Goal: Use online tool/utility: Utilize a website feature to perform a specific function

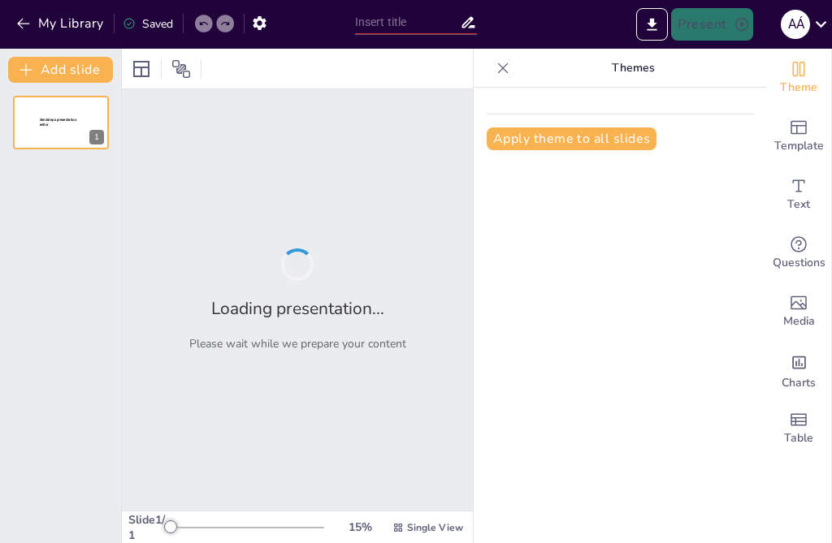
type input "Mastering the Past Continuous: Affirmative and Negative Forms Quiz"
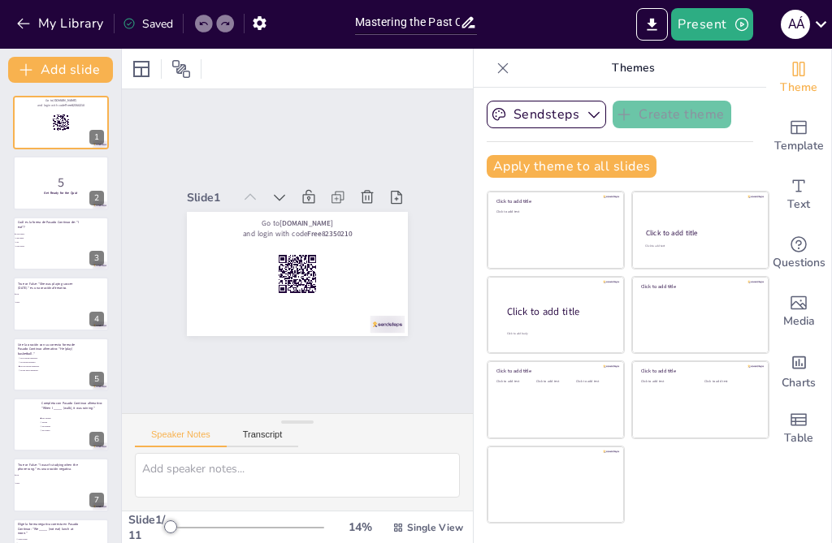
checkbox input "true"
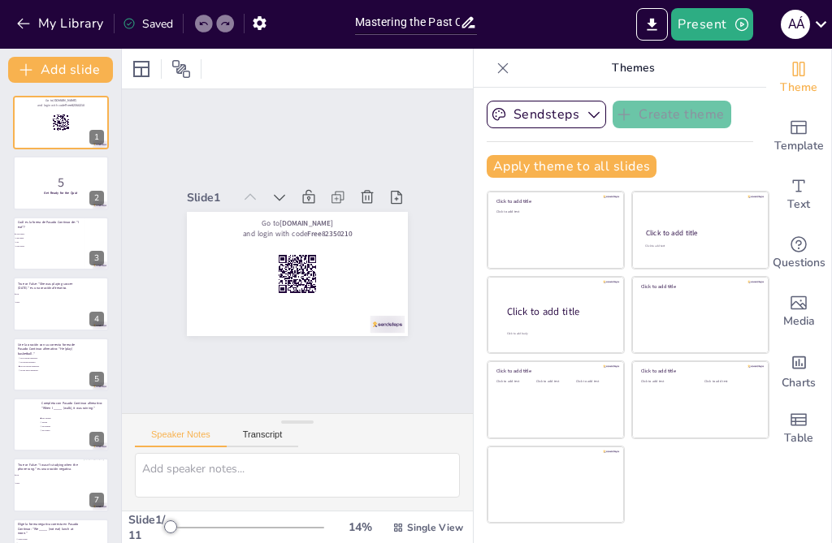
checkbox input "true"
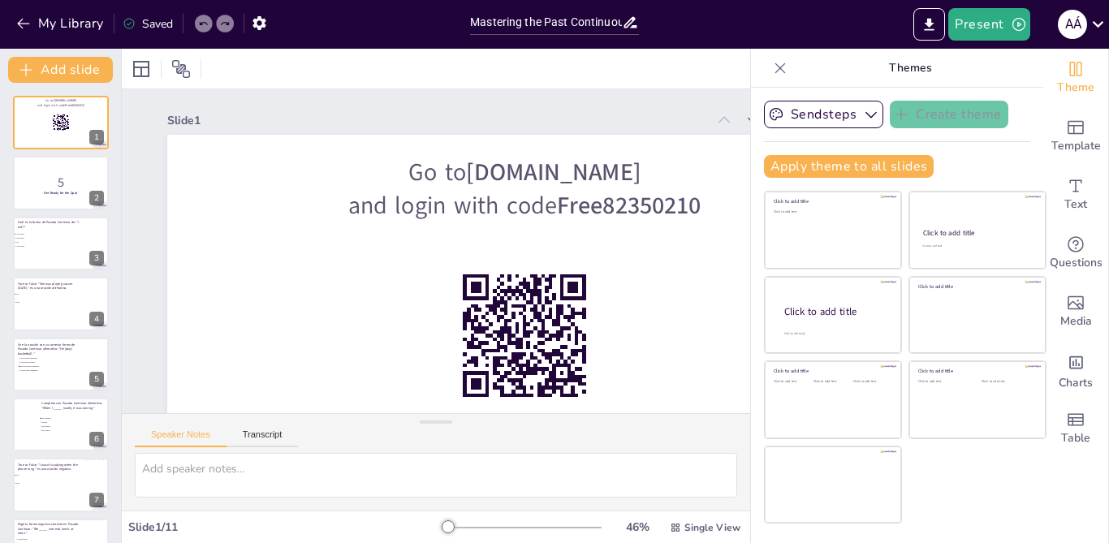
checkbox input "true"
